Goal: Task Accomplishment & Management: Use online tool/utility

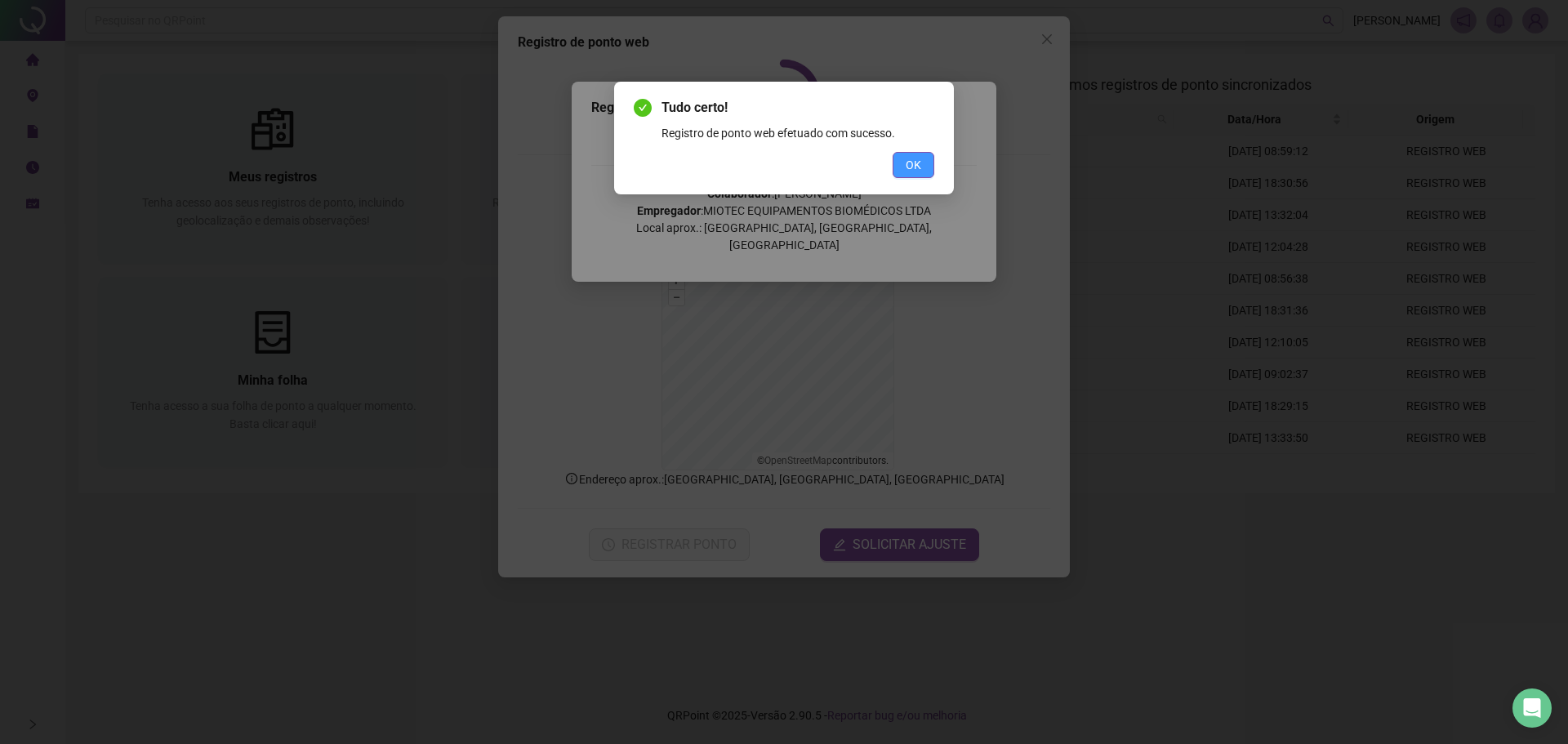
click at [908, 167] on span "OK" at bounding box center [913, 165] width 16 height 18
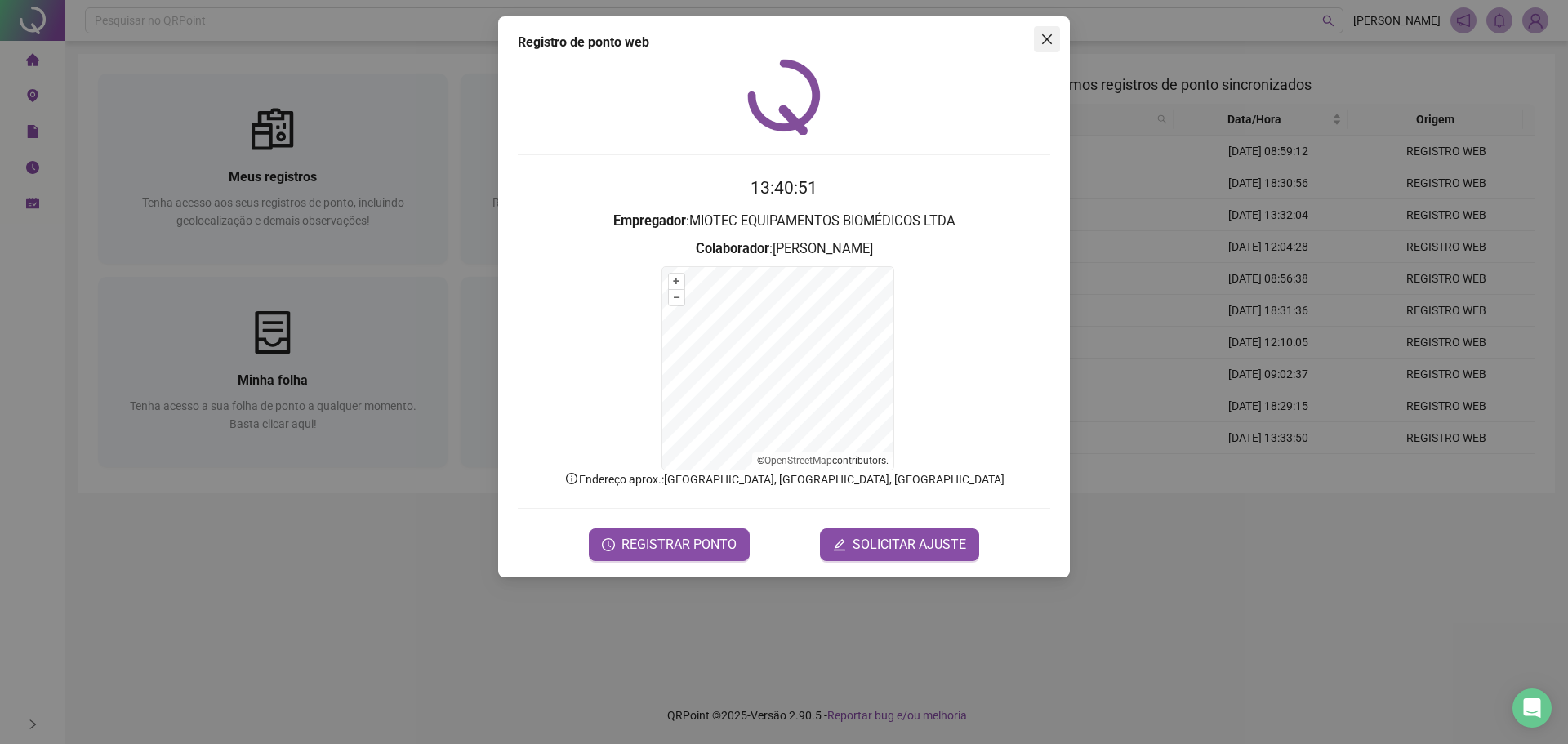
click at [1038, 37] on span "Close" at bounding box center [1046, 38] width 26 height 13
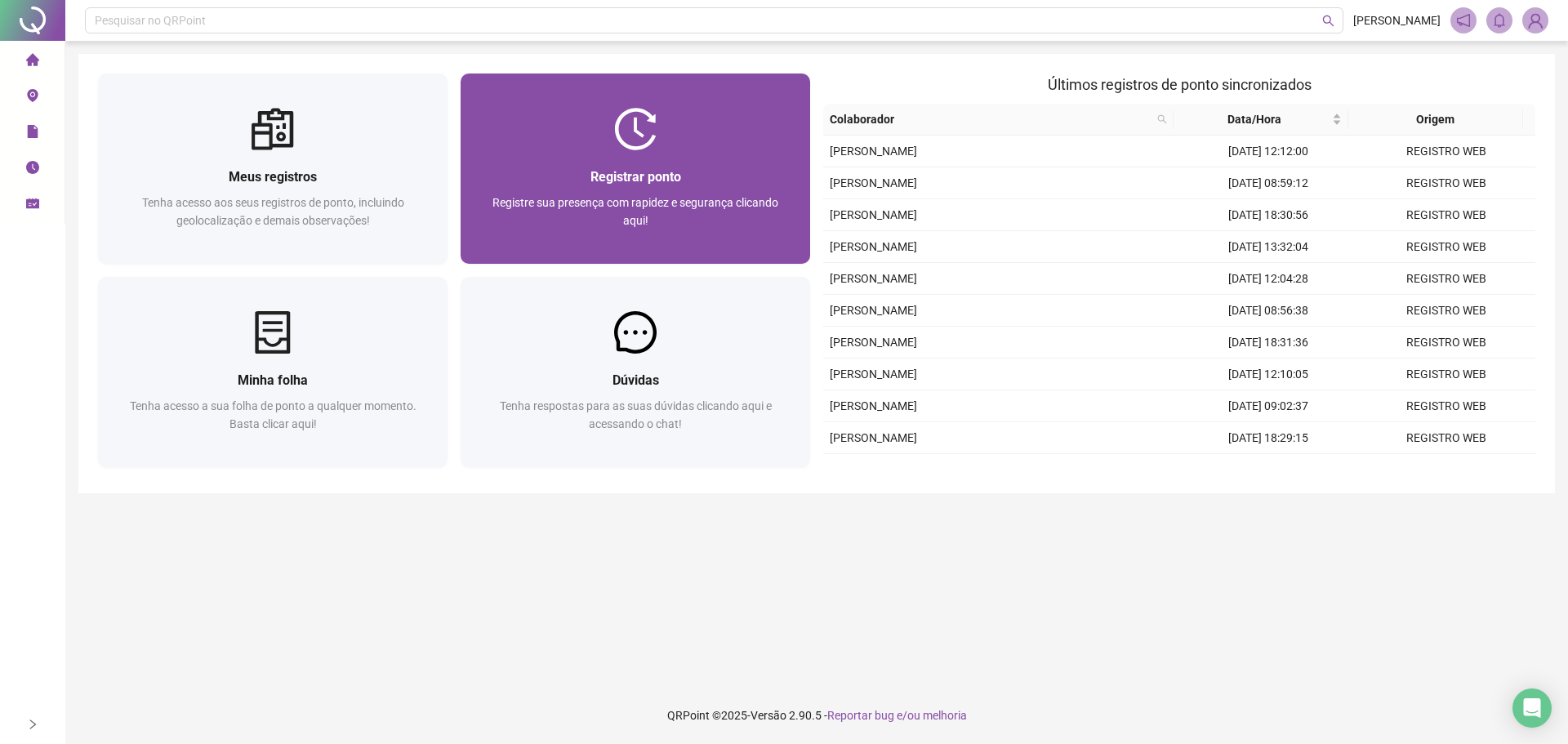
click at [664, 147] on div at bounding box center [634, 128] width 349 height 42
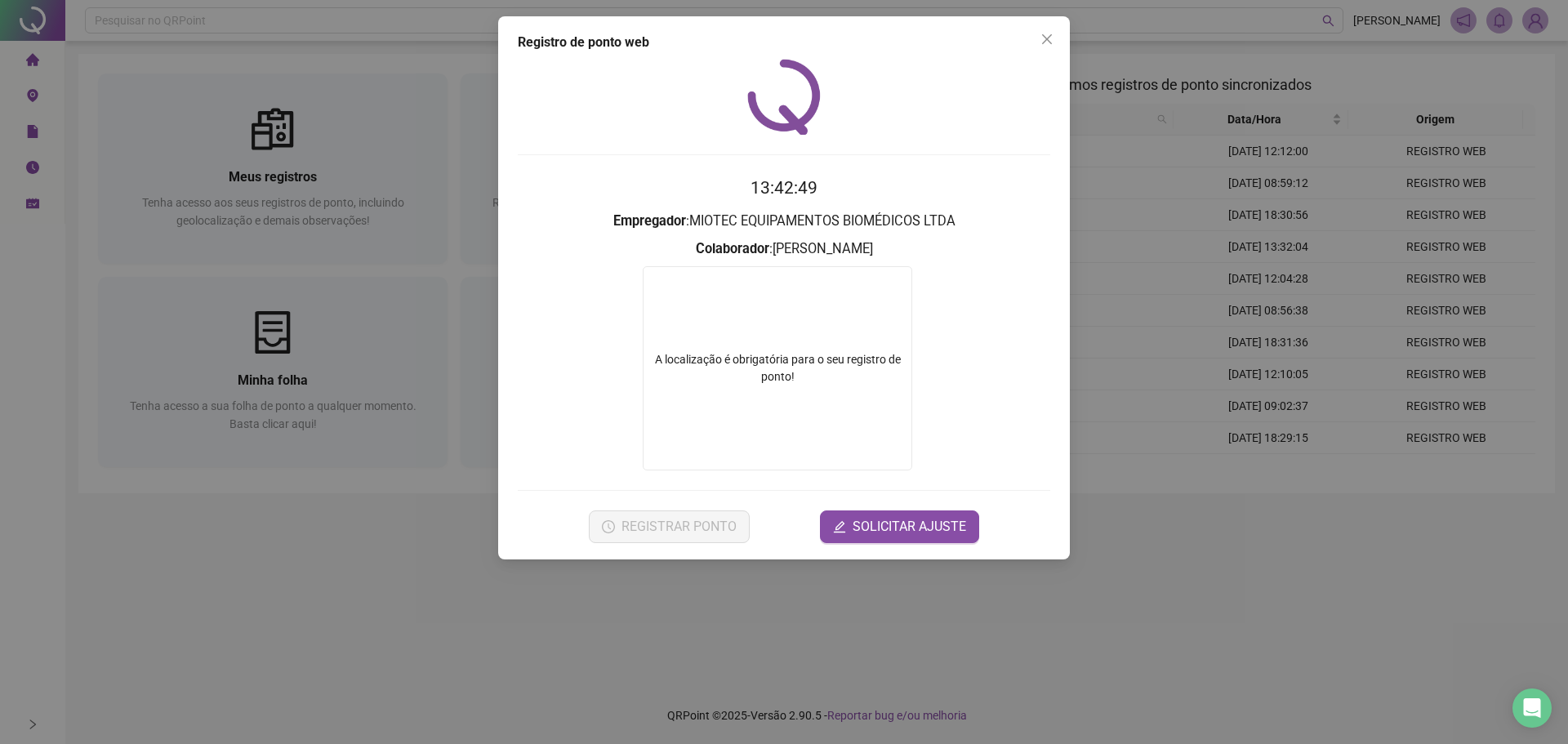
click at [1450, 126] on div "Registro de ponto web 13:42:49 Empregador : MIOTEC EQUIPAMENTOS BIOMÉDICOS LTDA…" at bounding box center [784, 372] width 1568 height 744
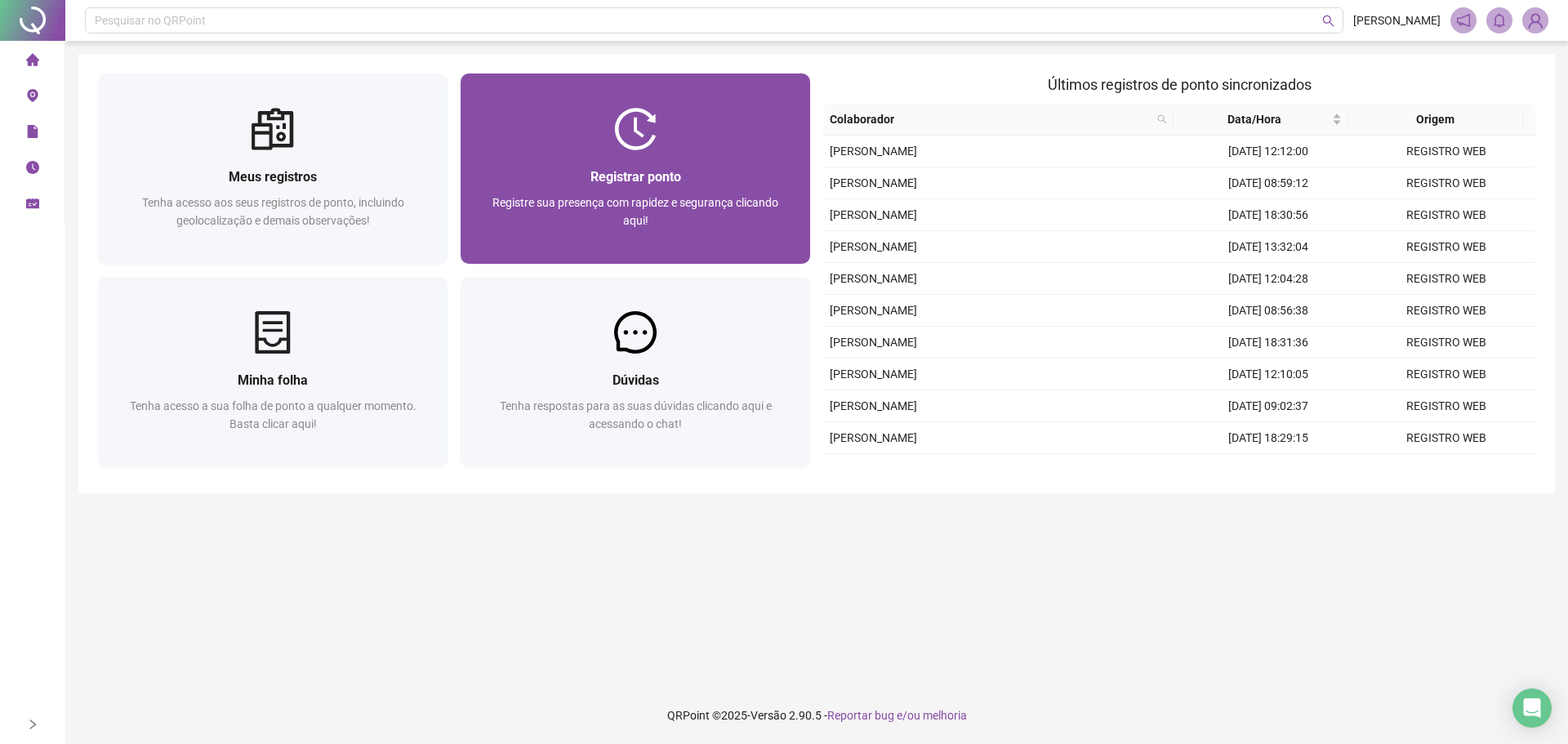
click at [656, 158] on div "Registrar ponto Registre sua presença com rapidez e segurança clicando aqui!" at bounding box center [634, 207] width 349 height 113
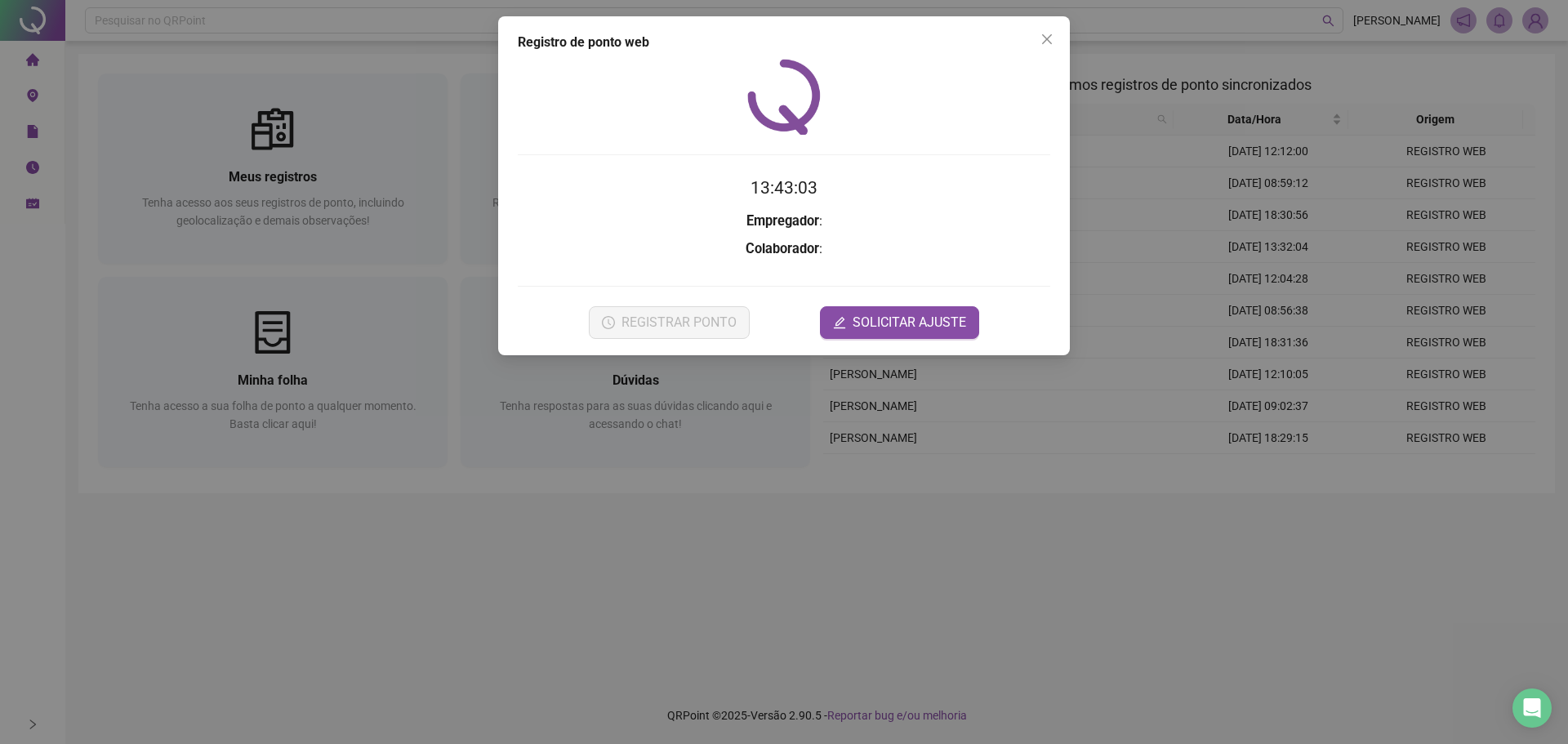
click at [330, 19] on div "Registro de ponto web 13:43:03 Empregador : Colaborador : REGISTRAR PONTO SOLIC…" at bounding box center [784, 372] width 1568 height 744
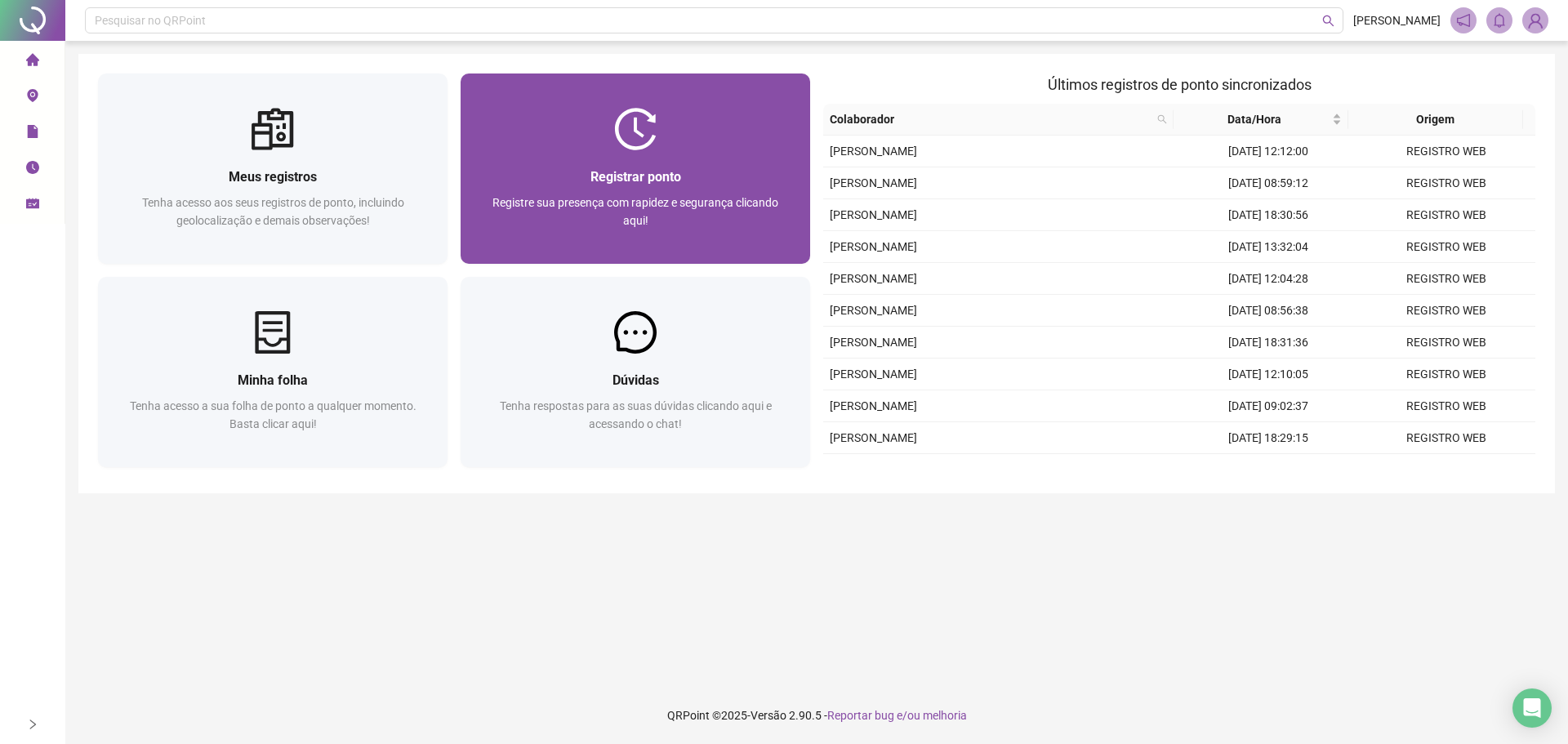
click at [676, 129] on div at bounding box center [634, 128] width 349 height 42
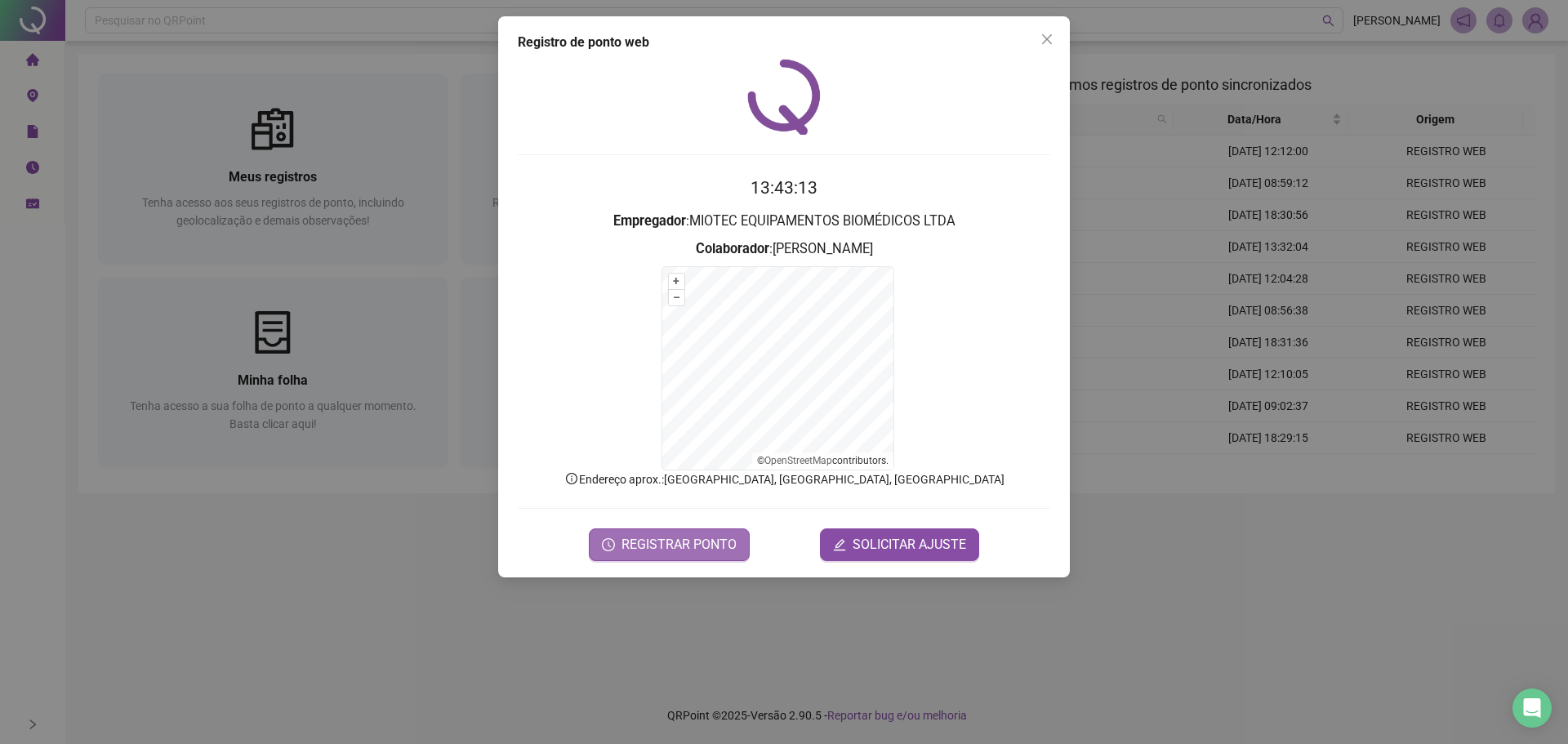
click at [712, 540] on span "REGISTRAR PONTO" at bounding box center [679, 545] width 115 height 20
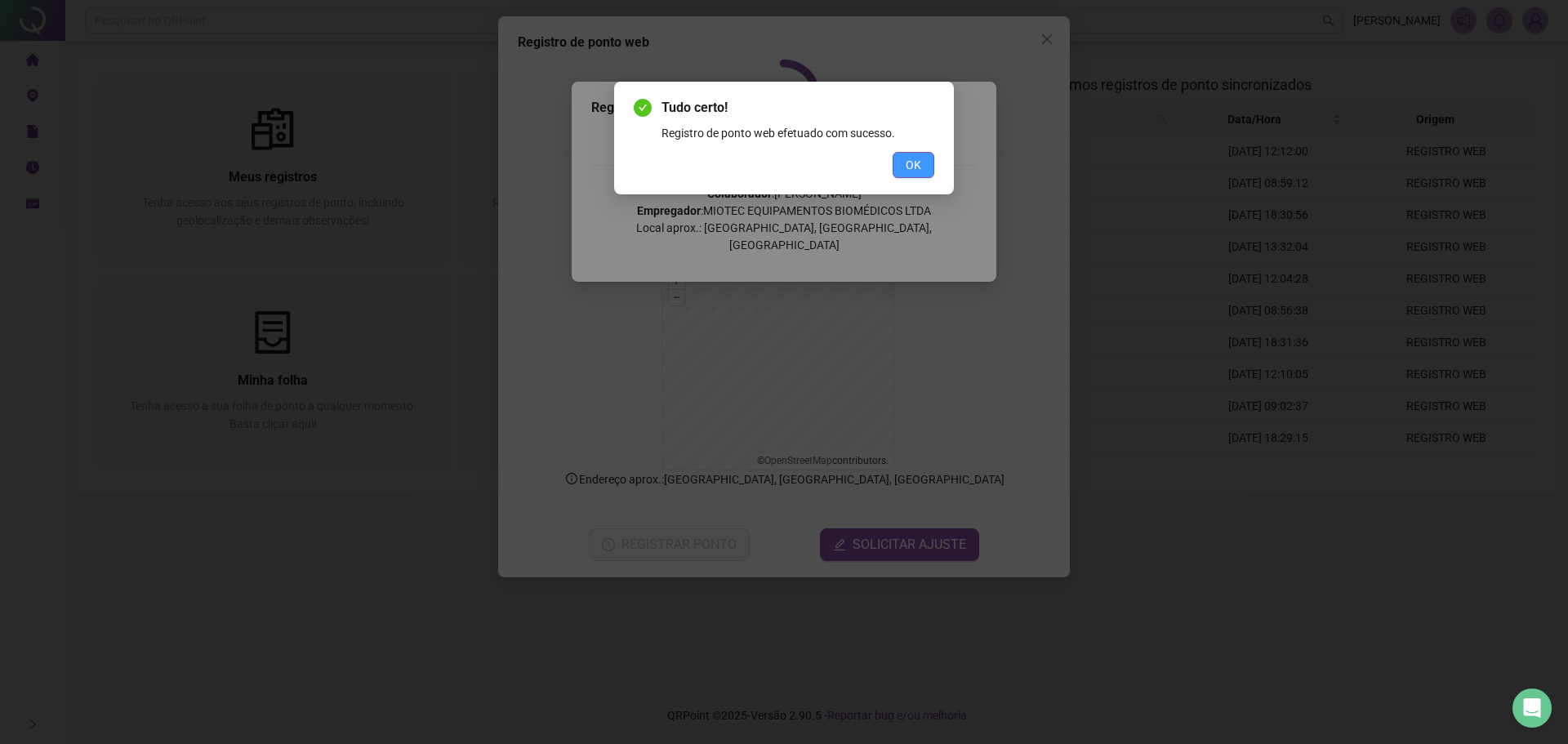
click at [921, 177] on button "OK" at bounding box center [913, 164] width 42 height 26
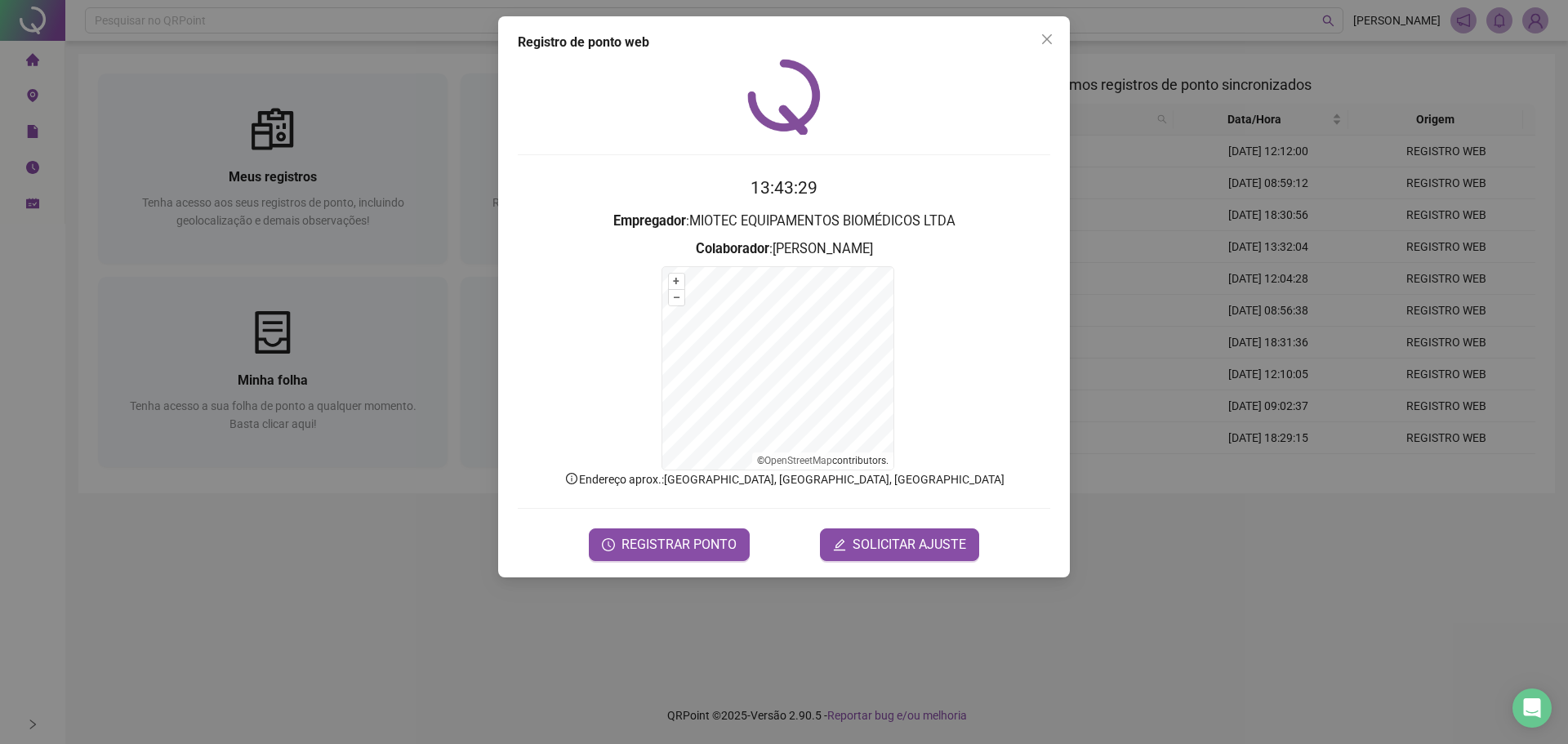
click at [461, 295] on div "Registro de ponto web 13:43:29 Empregador : MIOTEC EQUIPAMENTOS BIOMÉDICOS LTDA…" at bounding box center [784, 372] width 1568 height 744
